Goal: Information Seeking & Learning: Learn about a topic

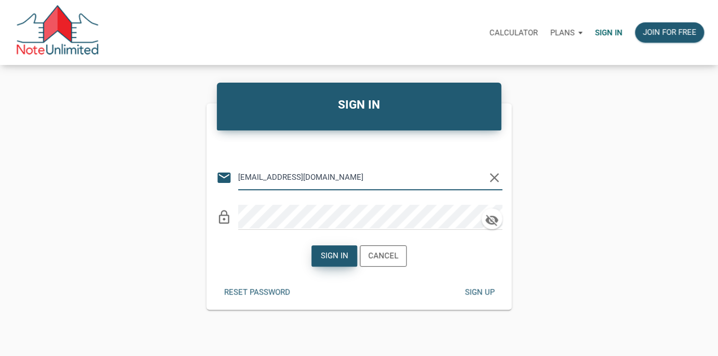
type input "[EMAIL_ADDRESS][DOMAIN_NAME]"
click at [332, 253] on div "Sign in" at bounding box center [335, 256] width 28 height 12
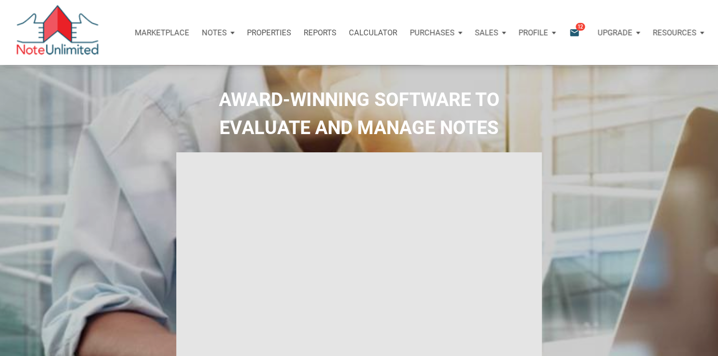
click at [173, 31] on p "Marketplace" at bounding box center [162, 32] width 55 height 9
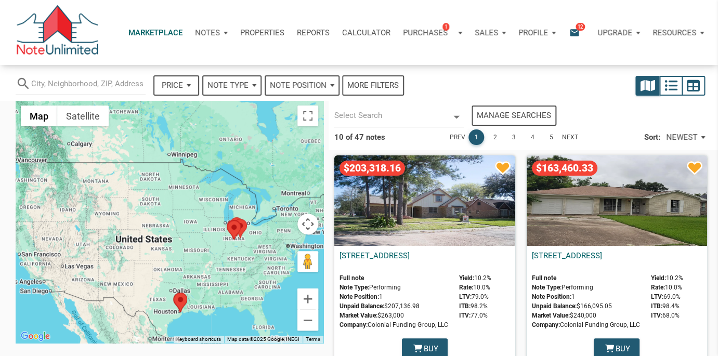
select select
click at [409, 256] on link "[STREET_ADDRESS]" at bounding box center [374, 255] width 70 height 9
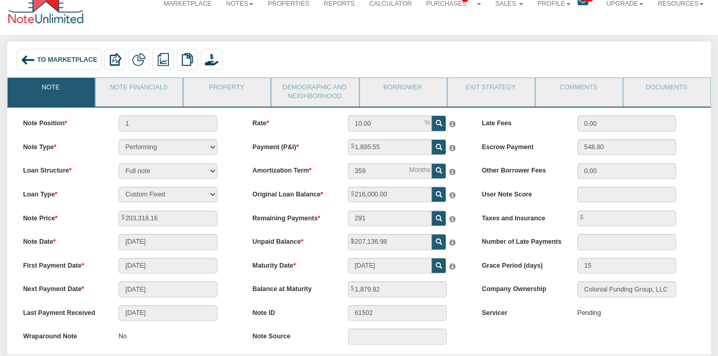
scroll to position [45, 0]
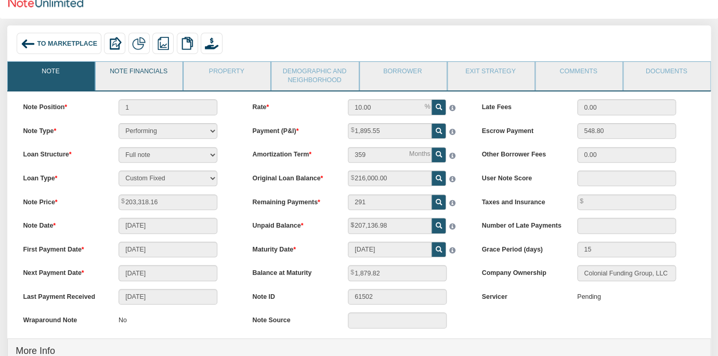
click at [141, 73] on link "Note Financials" at bounding box center [139, 75] width 86 height 26
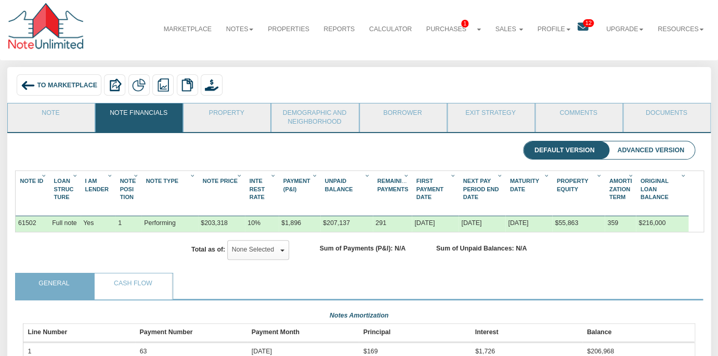
scroll to position [0, 0]
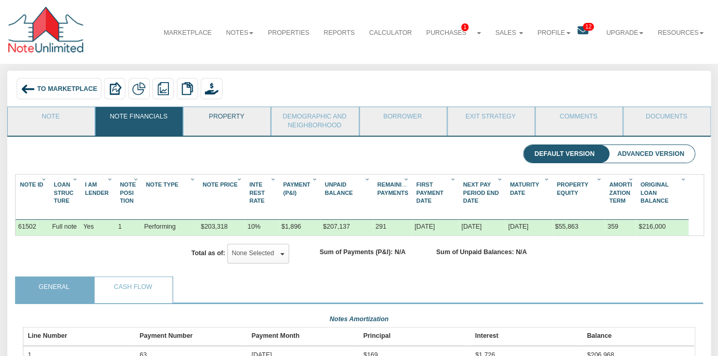
click at [221, 122] on link "Property" at bounding box center [226, 120] width 86 height 26
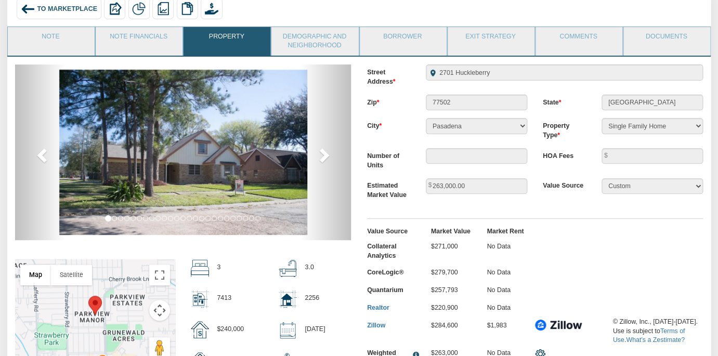
scroll to position [82, 0]
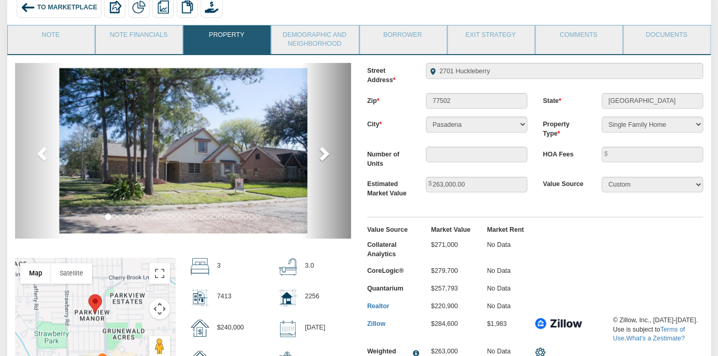
click at [325, 155] on span at bounding box center [324, 154] width 16 height 16
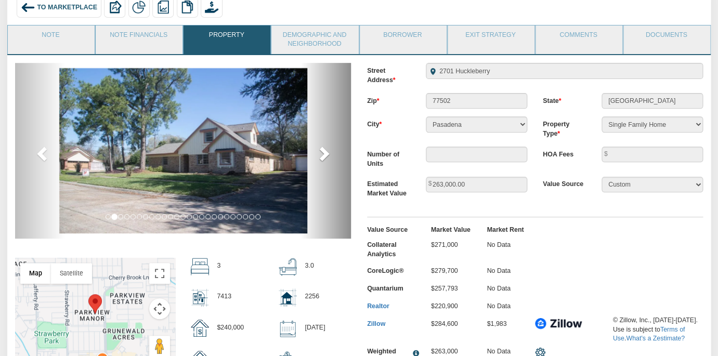
click at [325, 155] on span at bounding box center [324, 154] width 16 height 16
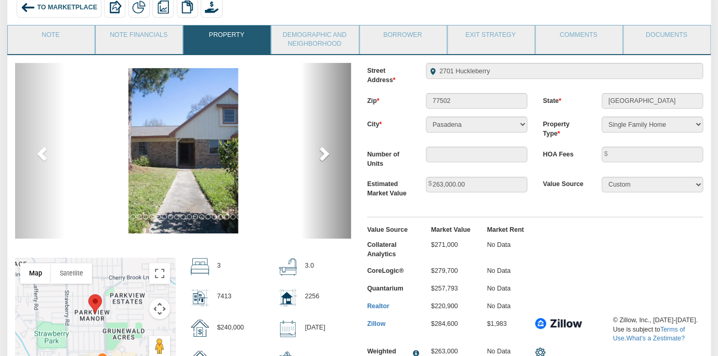
click at [325, 155] on span at bounding box center [324, 154] width 16 height 16
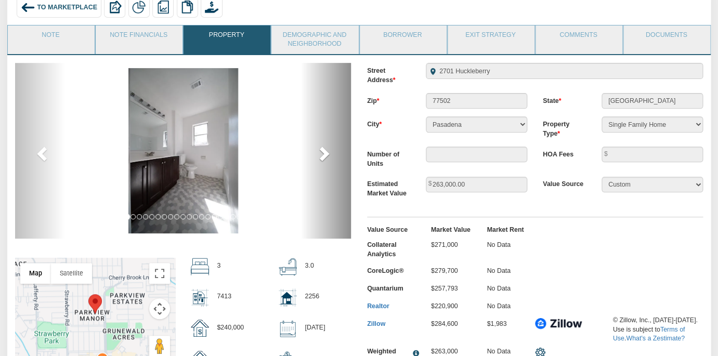
click at [325, 155] on span at bounding box center [324, 154] width 16 height 16
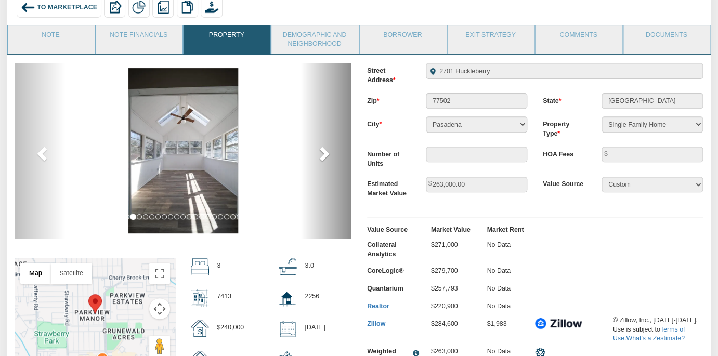
click at [325, 155] on span at bounding box center [324, 154] width 16 height 16
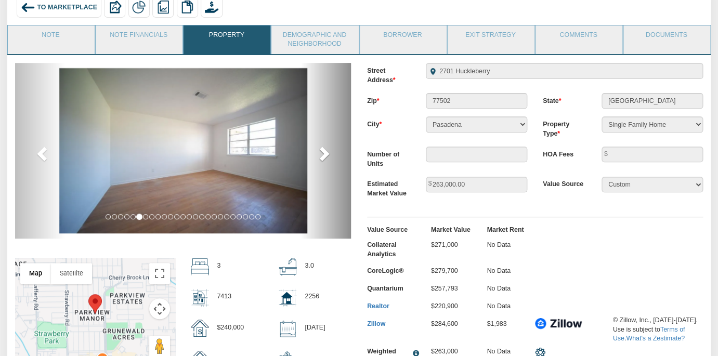
click at [325, 155] on span at bounding box center [324, 154] width 16 height 16
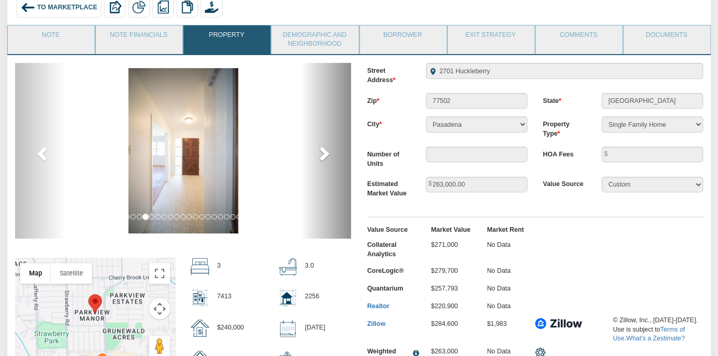
click at [325, 155] on span at bounding box center [324, 154] width 16 height 16
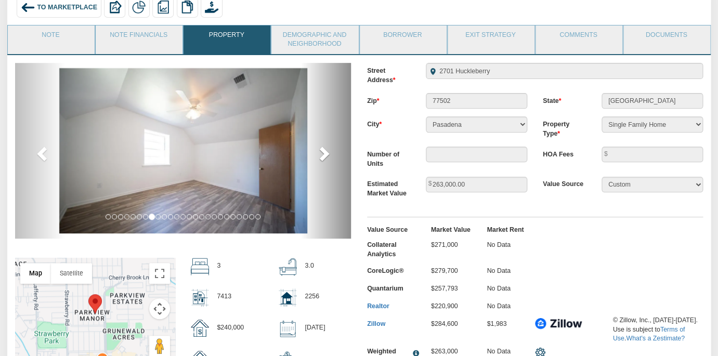
click at [325, 155] on span at bounding box center [324, 154] width 16 height 16
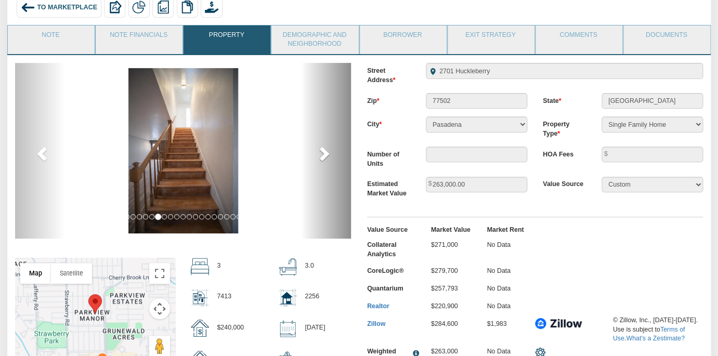
click at [325, 155] on span at bounding box center [324, 154] width 16 height 16
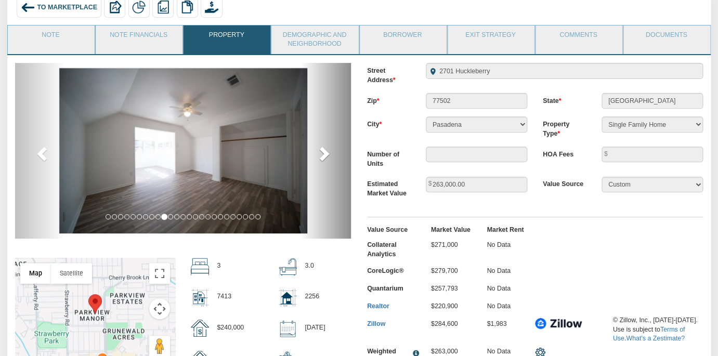
click at [325, 155] on span at bounding box center [324, 154] width 16 height 16
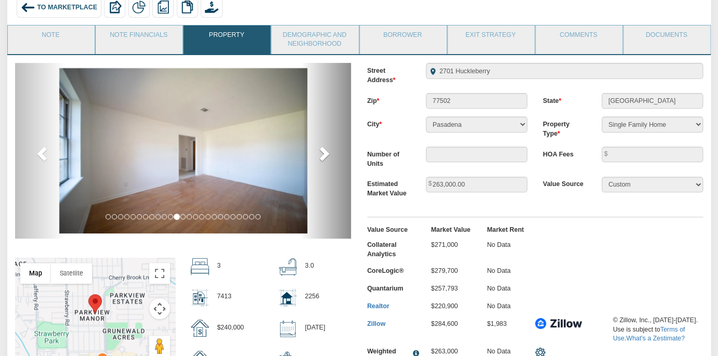
click at [325, 155] on span at bounding box center [324, 154] width 16 height 16
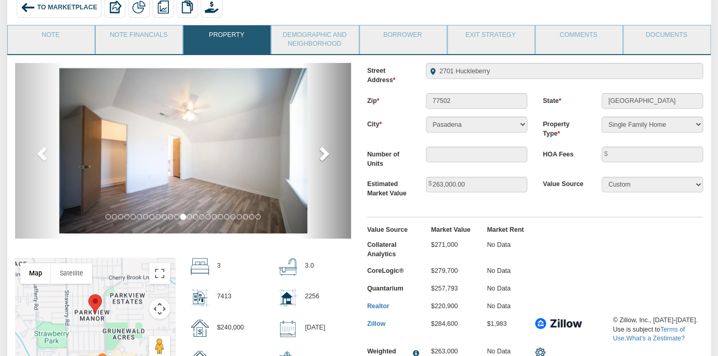
click at [325, 155] on span at bounding box center [324, 154] width 16 height 16
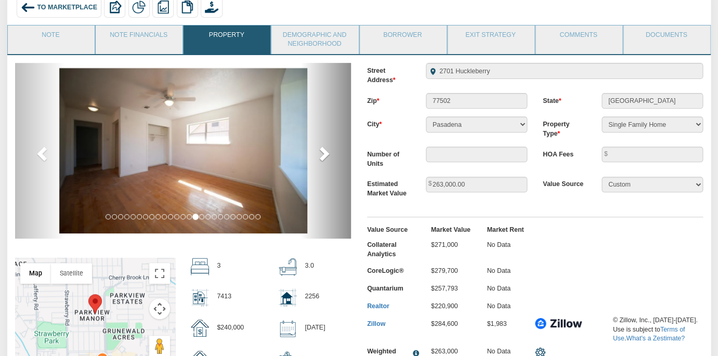
click at [325, 155] on span at bounding box center [324, 154] width 16 height 16
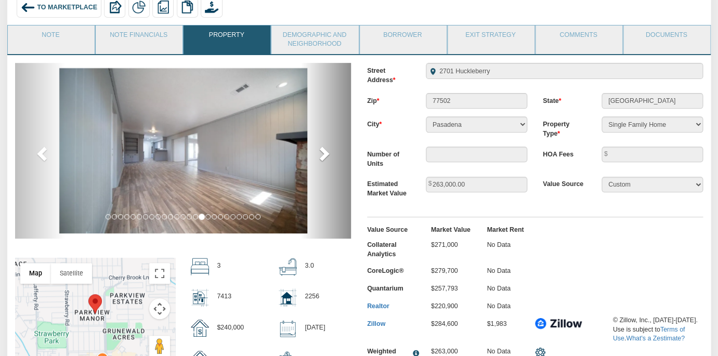
click at [325, 155] on span at bounding box center [324, 154] width 16 height 16
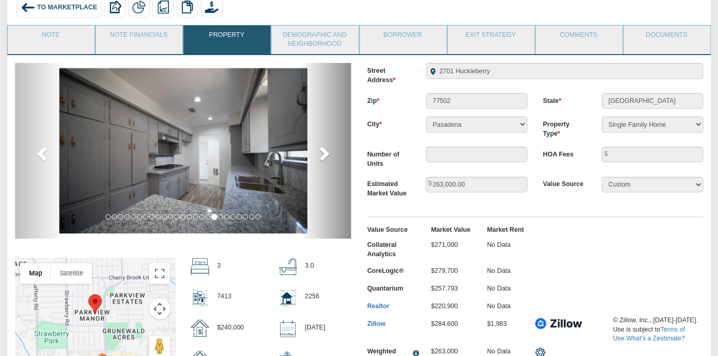
click at [325, 155] on span at bounding box center [324, 154] width 16 height 16
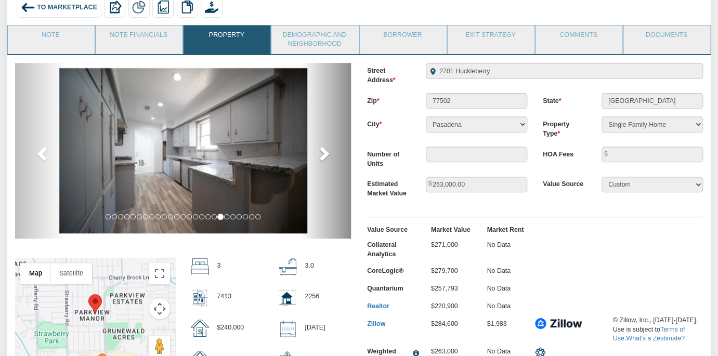
click at [325, 155] on span at bounding box center [324, 154] width 16 height 16
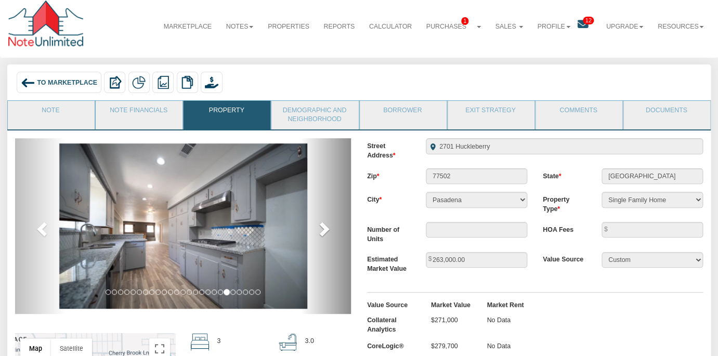
scroll to position [2, 0]
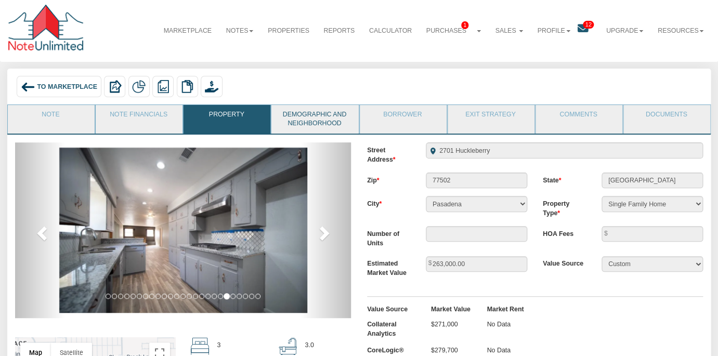
click at [317, 112] on link "Demographic and Neighborhood" at bounding box center [314, 119] width 86 height 29
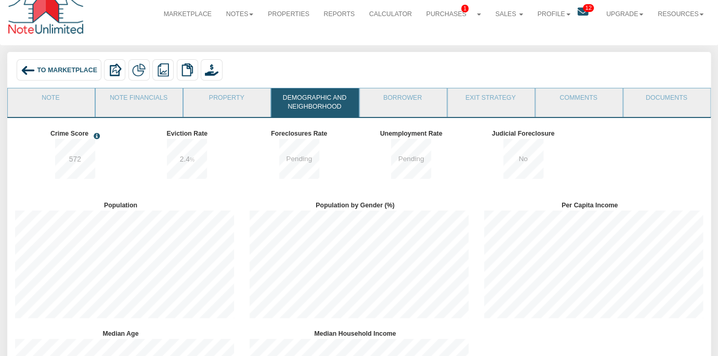
scroll to position [18, 0]
click at [48, 100] on link "Note" at bounding box center [51, 102] width 86 height 26
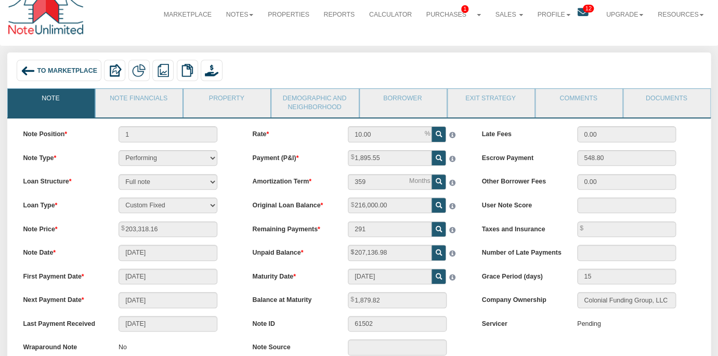
click at [68, 73] on span "To Marketplace" at bounding box center [67, 70] width 60 height 7
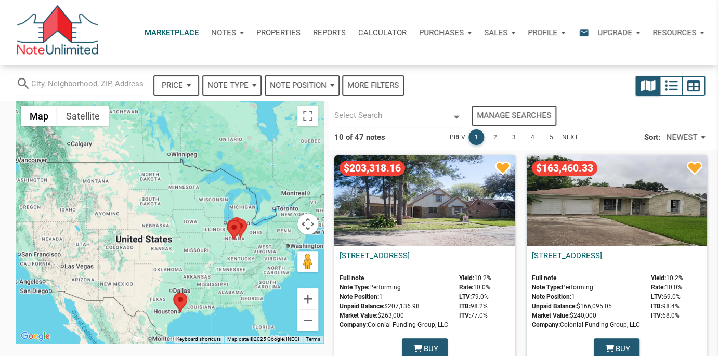
select select
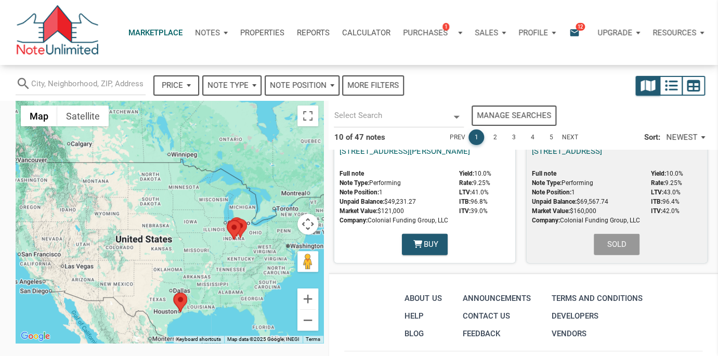
scroll to position [1056, 0]
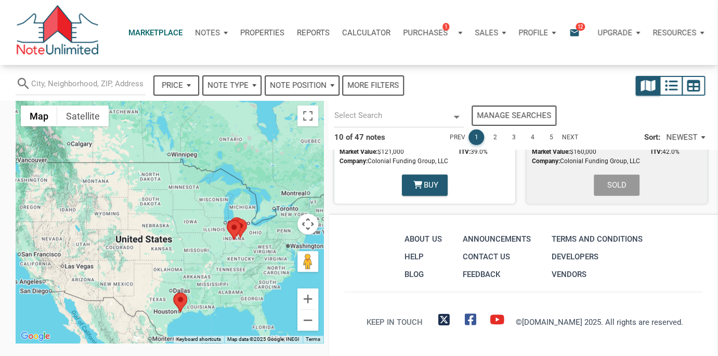
click at [492, 137] on link "2" at bounding box center [495, 137] width 16 height 16
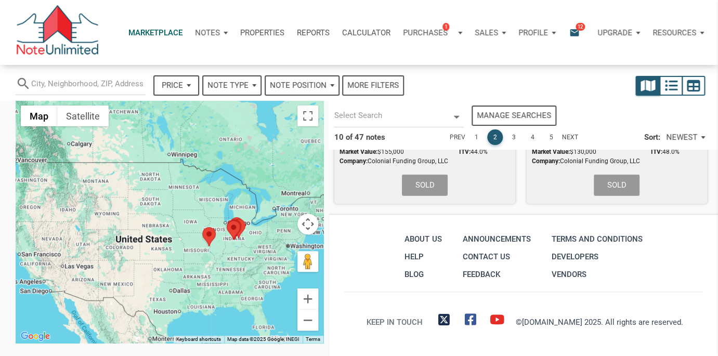
click at [513, 138] on link "3" at bounding box center [514, 137] width 16 height 16
click at [530, 138] on link "4" at bounding box center [533, 137] width 16 height 16
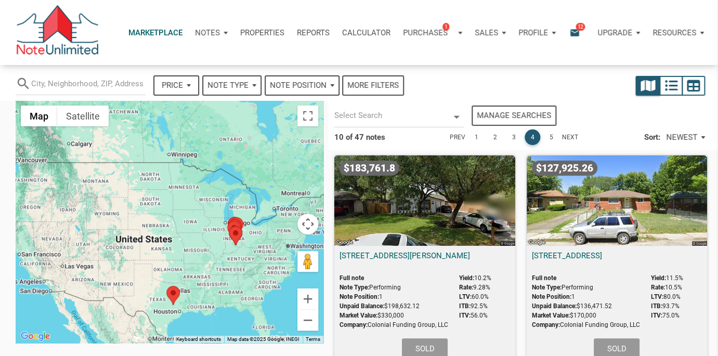
click at [574, 33] on icon "email" at bounding box center [574, 33] width 12 height 12
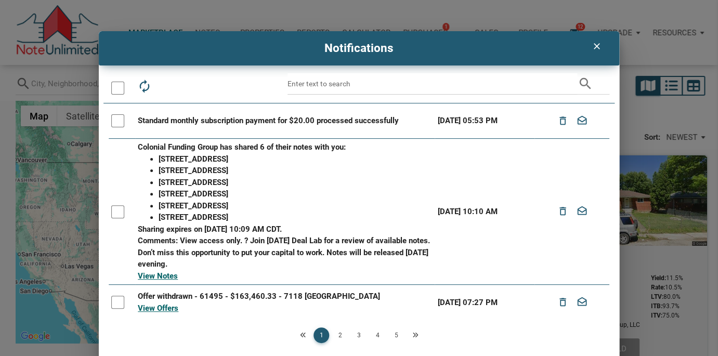
click at [116, 88] on div at bounding box center [117, 88] width 13 height 13
click at [192, 88] on icon "drafts" at bounding box center [190, 86] width 15 height 15
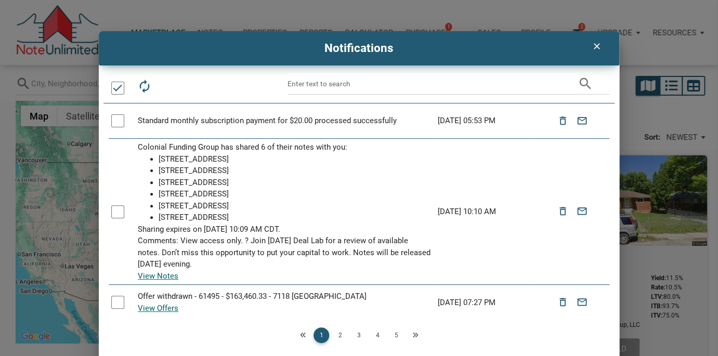
click at [339, 334] on link "2" at bounding box center [340, 335] width 16 height 16
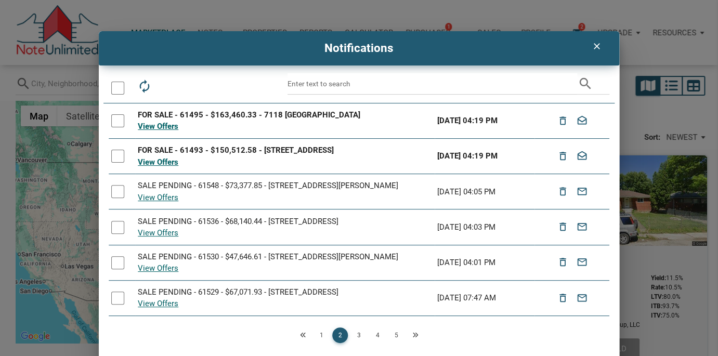
click at [116, 86] on div at bounding box center [117, 88] width 13 height 13
click at [189, 86] on icon "drafts" at bounding box center [190, 86] width 15 height 15
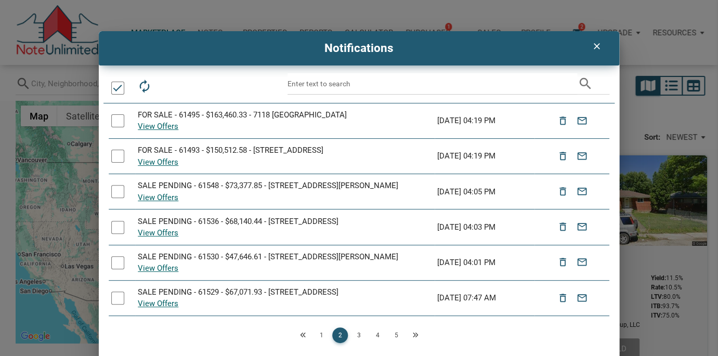
scroll to position [152, 0]
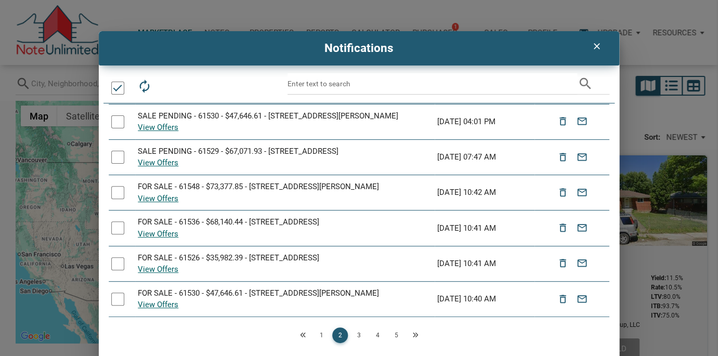
click at [357, 336] on link "3" at bounding box center [359, 335] width 16 height 16
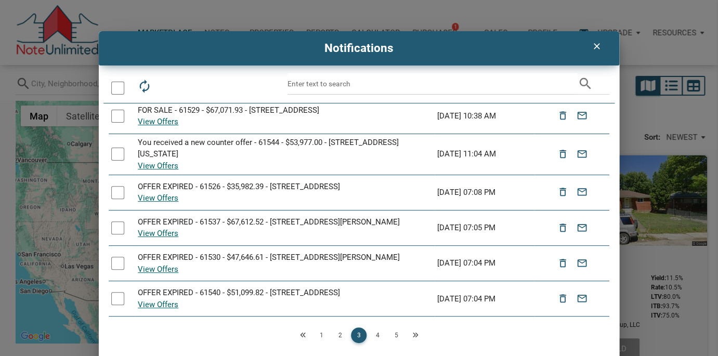
click at [376, 339] on link "4" at bounding box center [378, 335] width 16 height 16
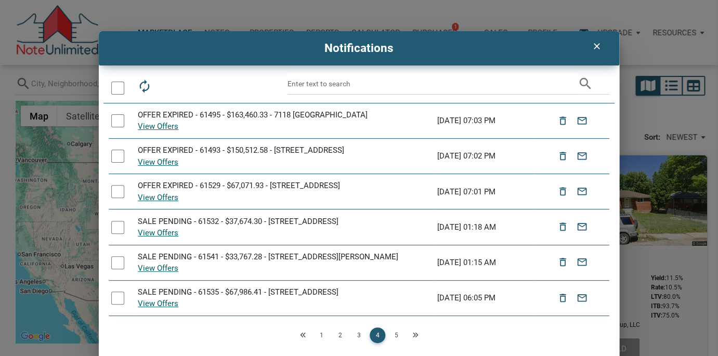
click at [599, 49] on icon "clear" at bounding box center [596, 46] width 12 height 10
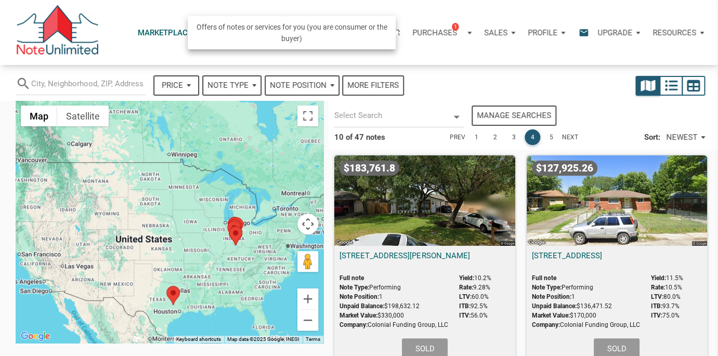
click at [438, 29] on p "Purchases" at bounding box center [434, 32] width 45 height 9
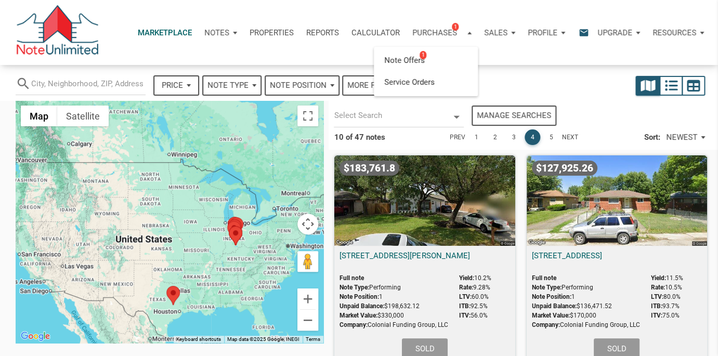
click at [149, 37] on div "Marketplace" at bounding box center [165, 32] width 67 height 31
click at [518, 169] on div "$183,761.8 2912 Georgie Ave, Bryan, TX, 77803 Full note Note Type: Performing N…" at bounding box center [425, 261] width 192 height 223
